Goal: Information Seeking & Learning: Learn about a topic

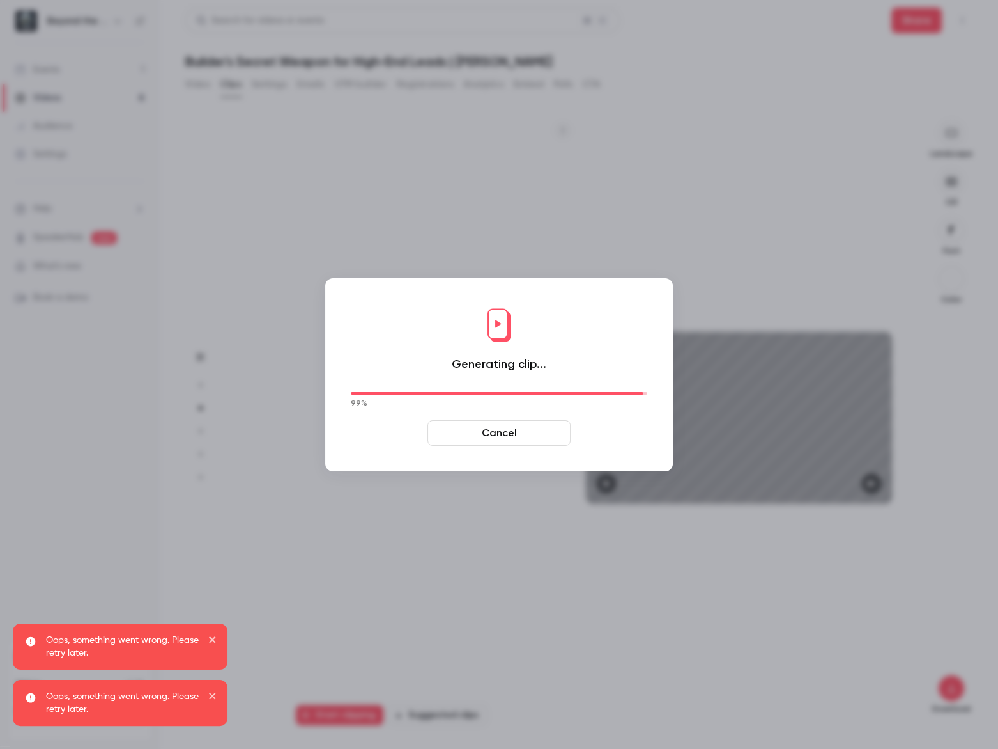
scroll to position [1210, 0]
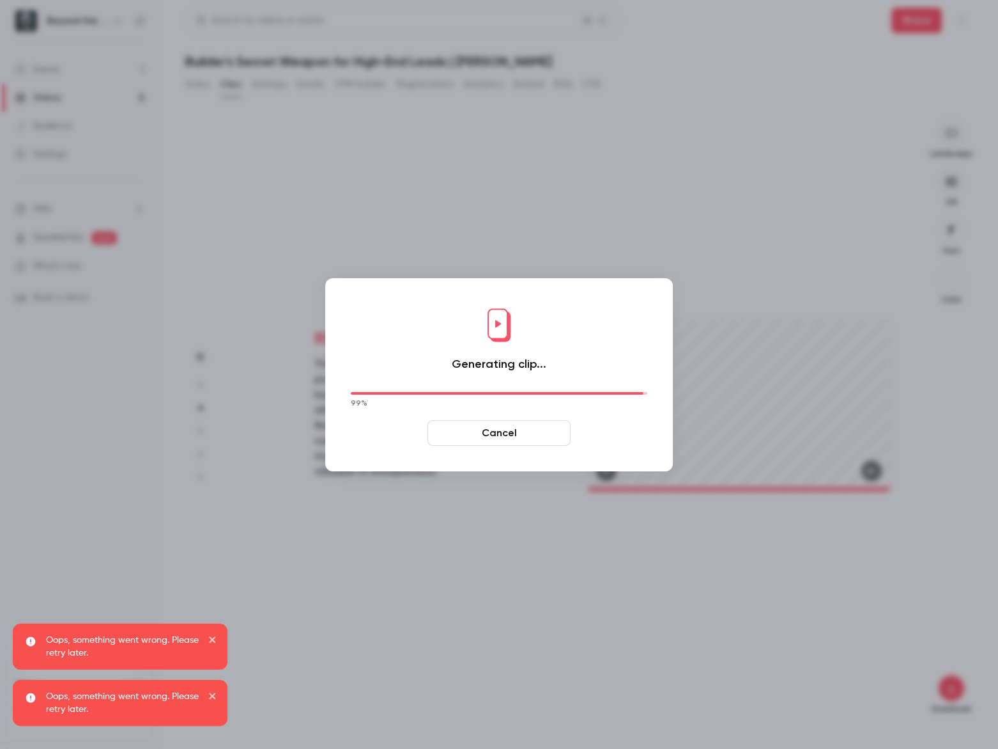
click at [498, 431] on button "Cancel" at bounding box center [499, 433] width 143 height 26
click at [587, 174] on div at bounding box center [499, 374] width 998 height 749
click at [197, 89] on div at bounding box center [499, 374] width 998 height 749
click at [501, 439] on button "Cancel" at bounding box center [499, 433] width 143 height 26
click at [500, 437] on button "Cancel" at bounding box center [499, 433] width 143 height 26
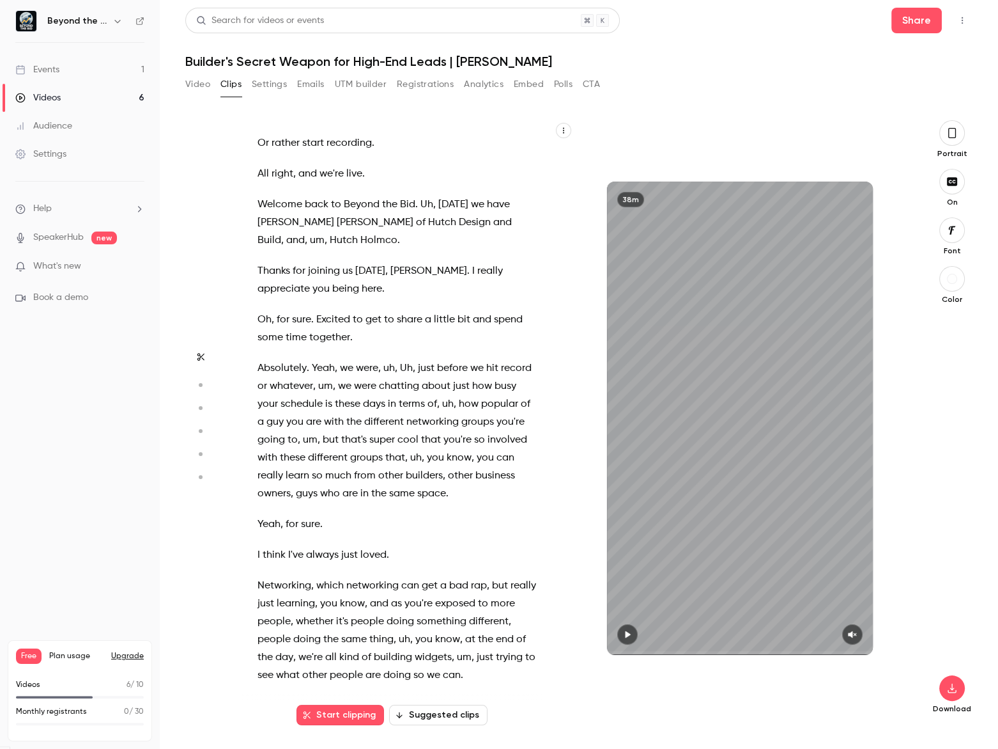
click at [188, 83] on button "Video" at bounding box center [197, 84] width 25 height 20
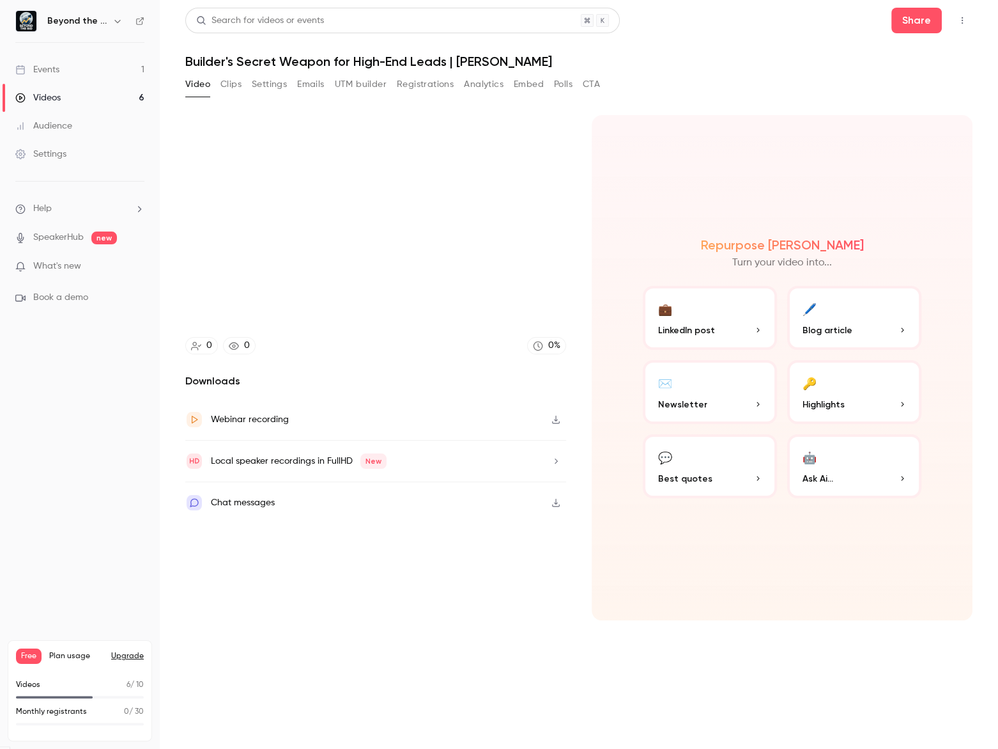
click at [189, 87] on button "Video" at bounding box center [197, 84] width 25 height 20
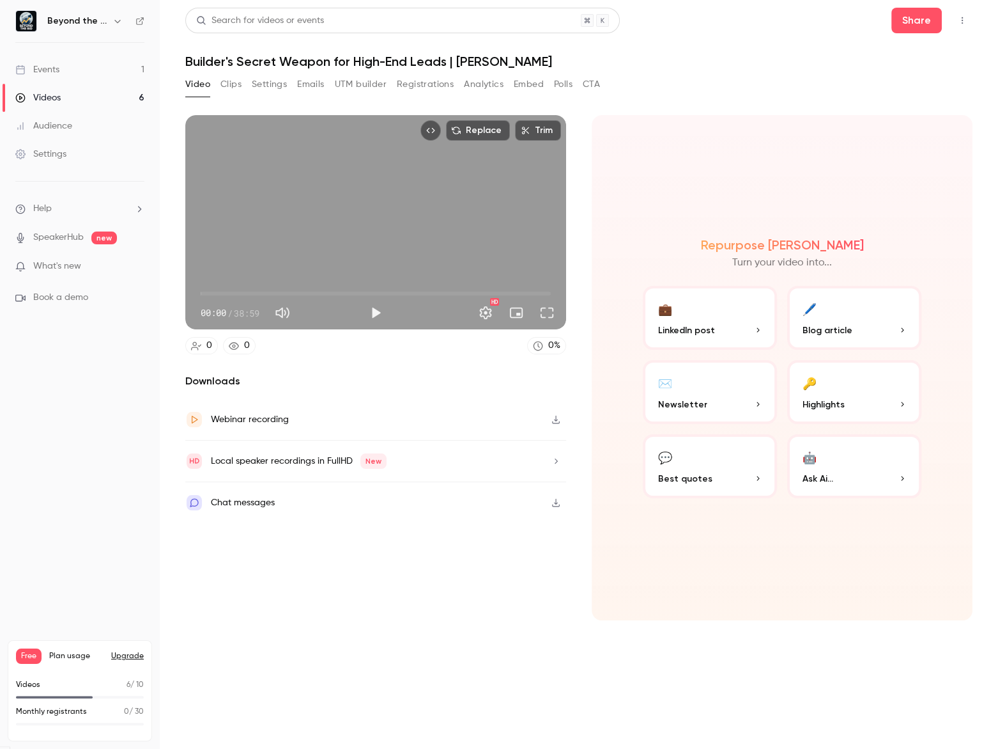
click at [68, 64] on link "Events 1" at bounding box center [80, 70] width 160 height 28
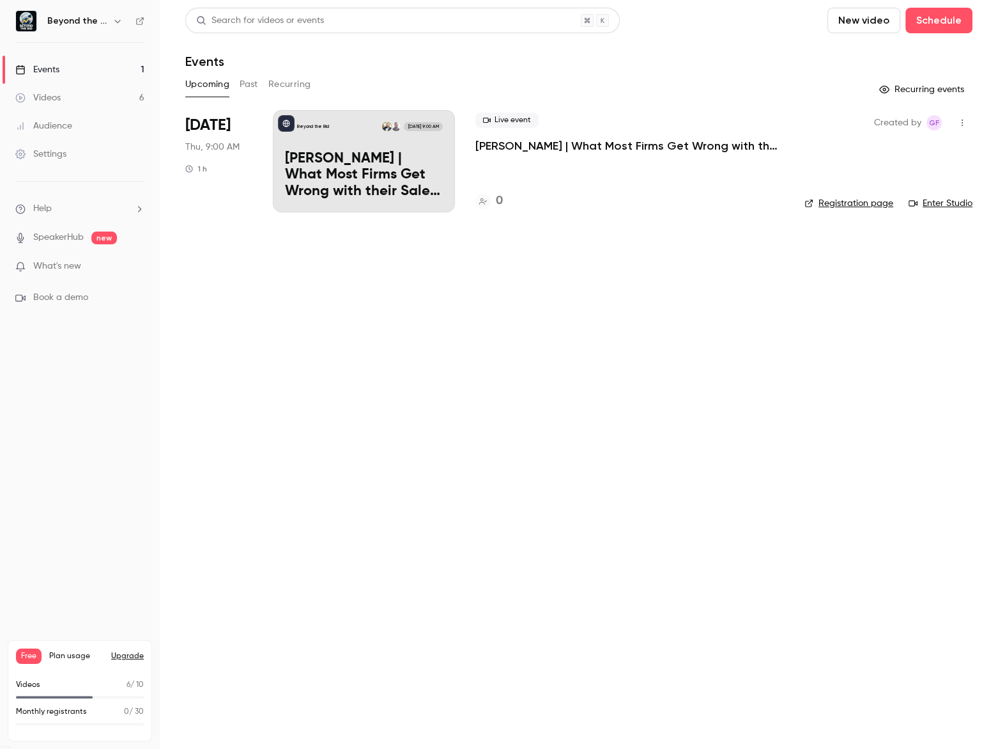
click at [252, 83] on button "Past" at bounding box center [249, 84] width 19 height 20
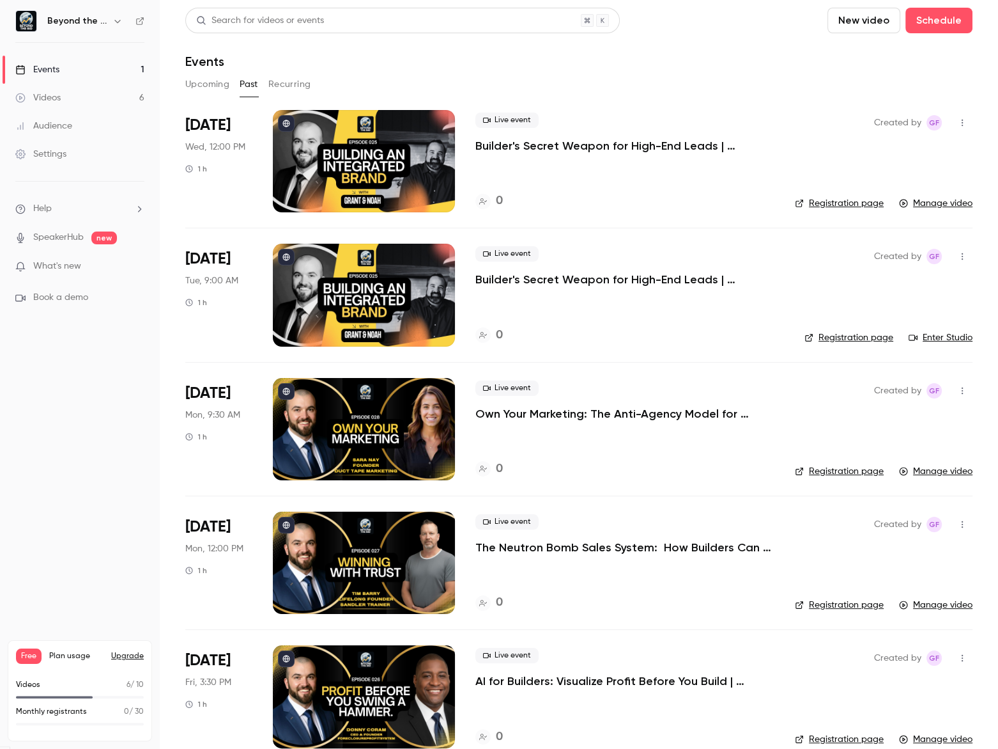
click at [607, 159] on div "Live event Builder's Secret Weapon for High-End Leads | Noah Hutchison 0" at bounding box center [625, 161] width 299 height 102
click at [605, 148] on p "Builder's Secret Weapon for High-End Leads | [PERSON_NAME]" at bounding box center [625, 145] width 299 height 15
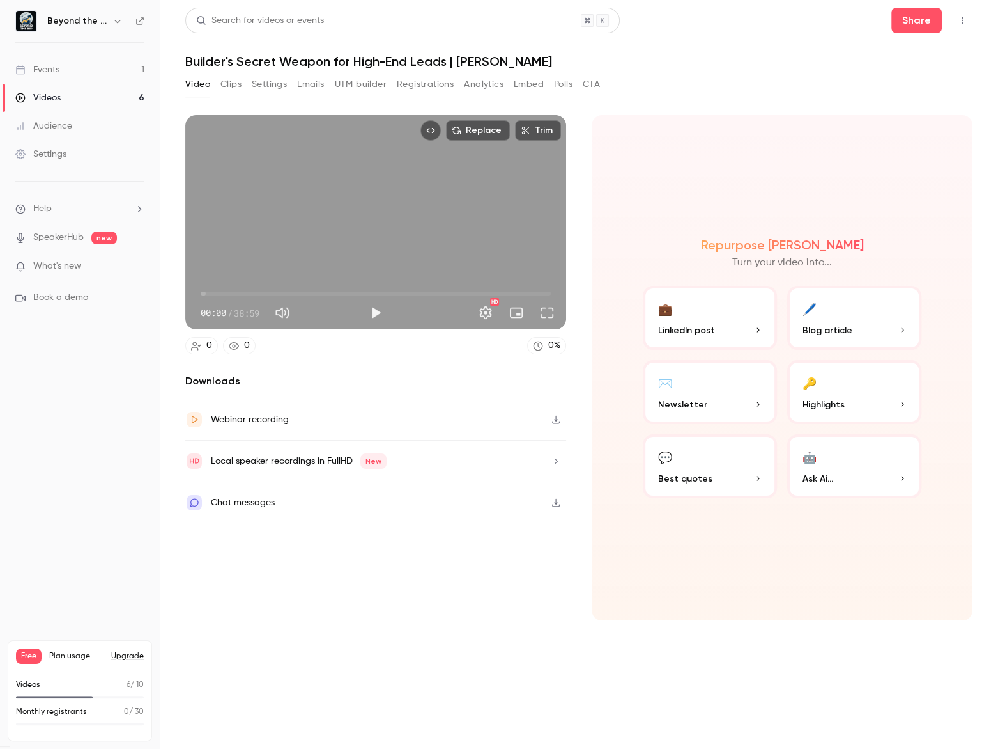
click at [229, 82] on button "Clips" at bounding box center [231, 84] width 21 height 20
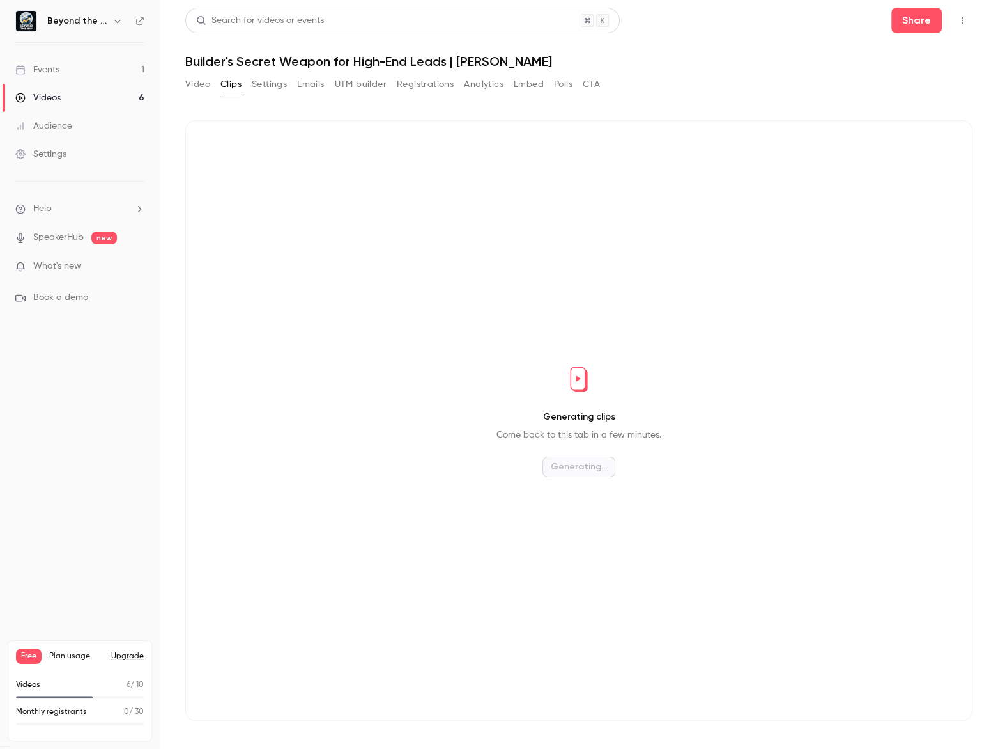
click at [256, 85] on button "Settings" at bounding box center [269, 84] width 35 height 20
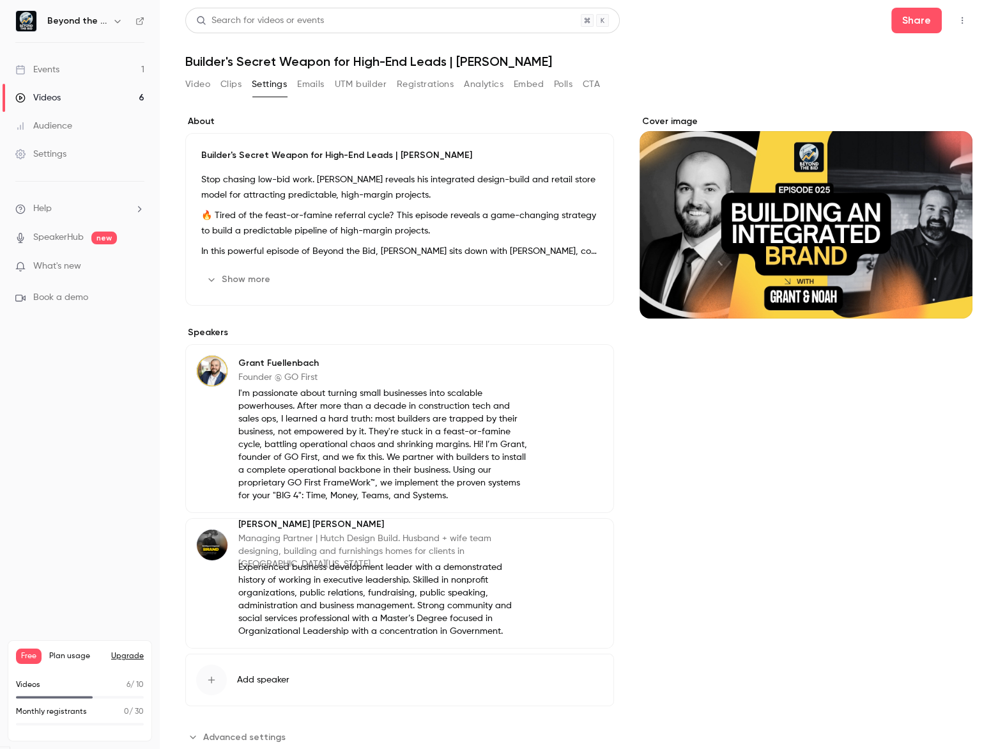
click at [332, 164] on div "Builder's Secret Weapon for High-End Leads | Noah Hutchison Stop chasing low-bi…" at bounding box center [399, 219] width 429 height 173
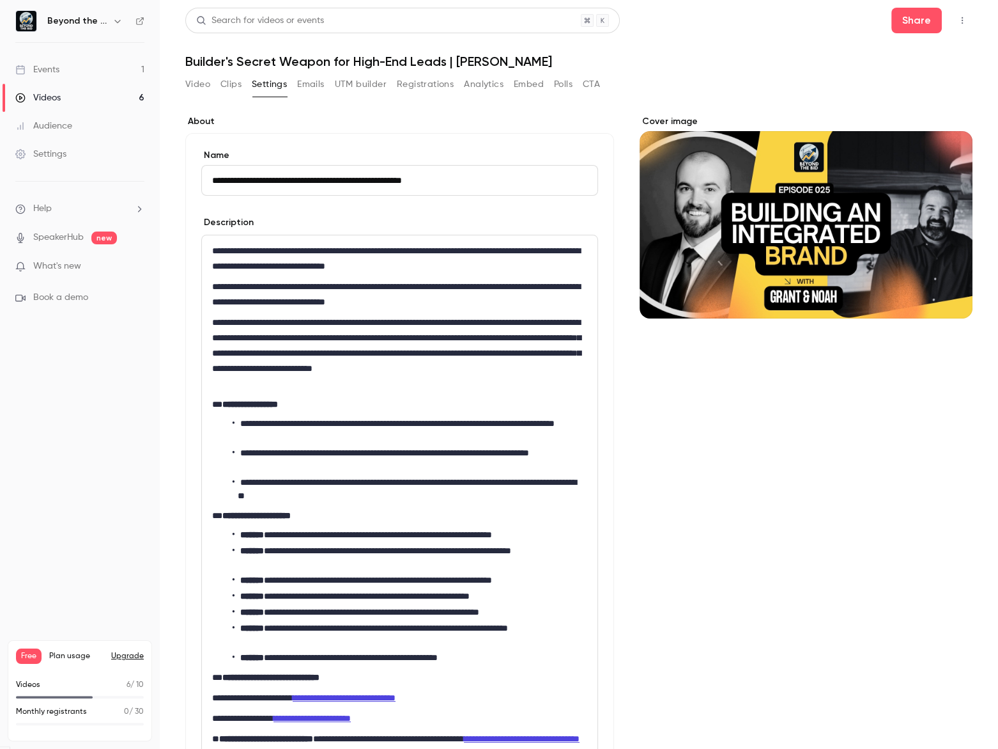
click at [419, 244] on p "**********" at bounding box center [397, 258] width 370 height 31
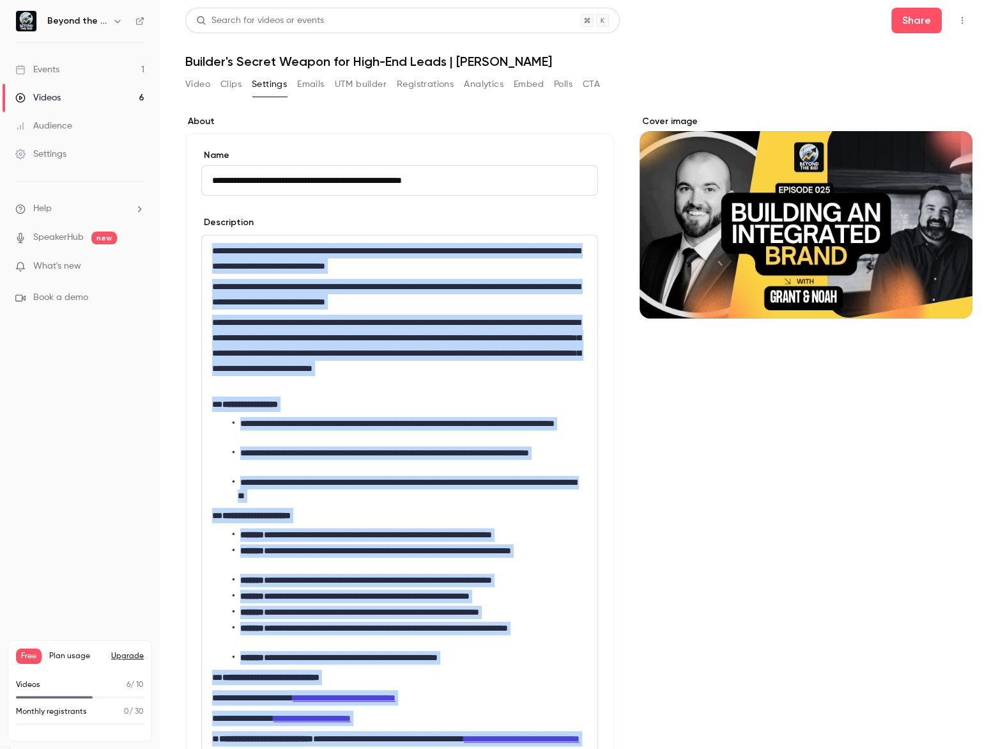
copy div "**********"
click at [221, 80] on button "Clips" at bounding box center [231, 84] width 21 height 20
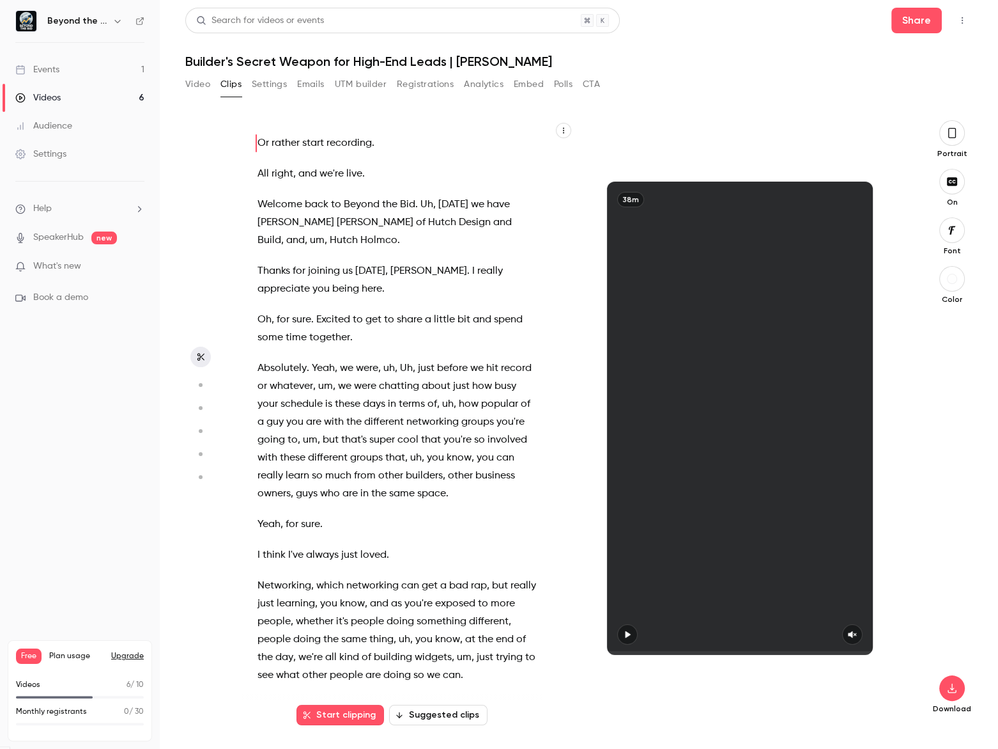
click at [415, 714] on button "Suggested clips" at bounding box center [438, 714] width 98 height 20
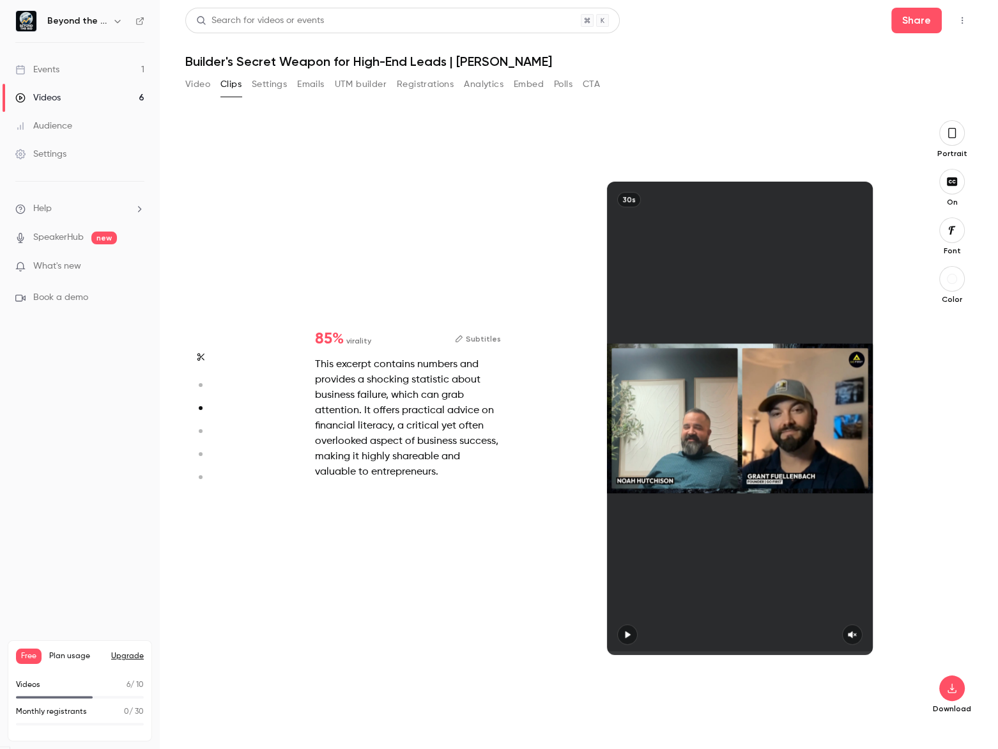
scroll to position [1210, 0]
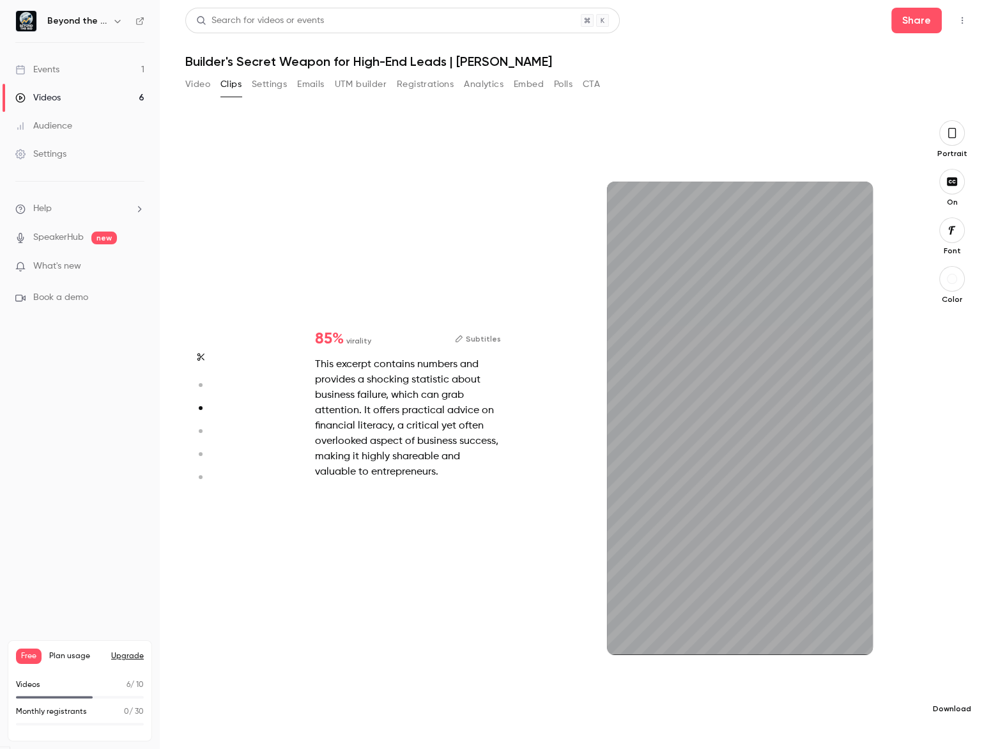
click at [954, 684] on icon "button" at bounding box center [952, 688] width 15 height 10
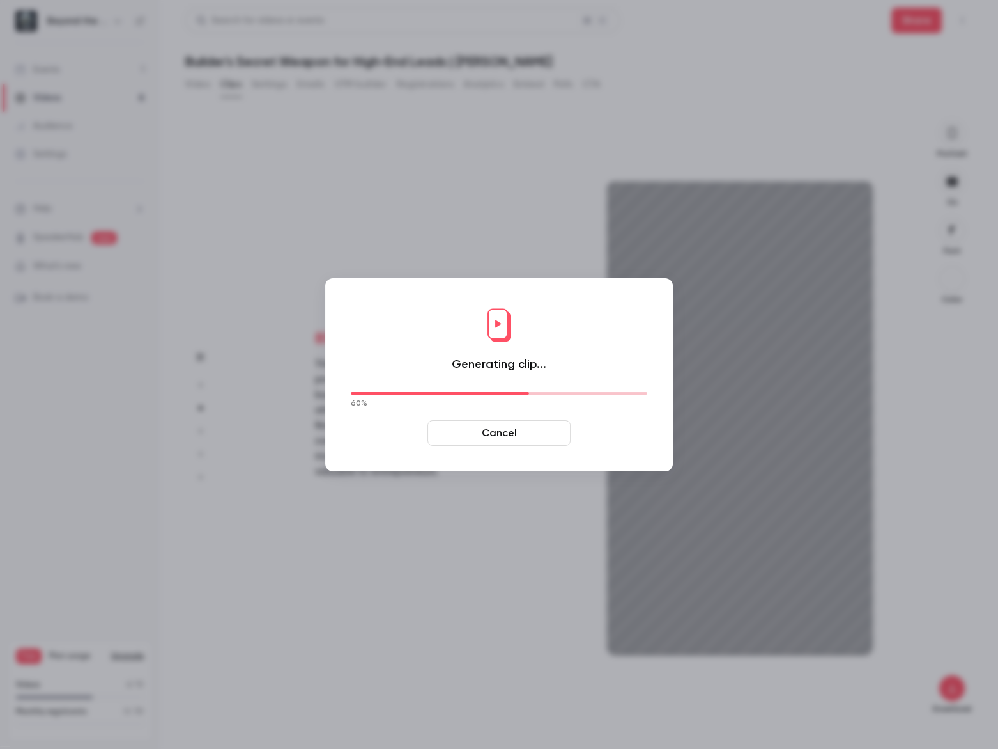
type input "**"
